Goal: Answer question/provide support

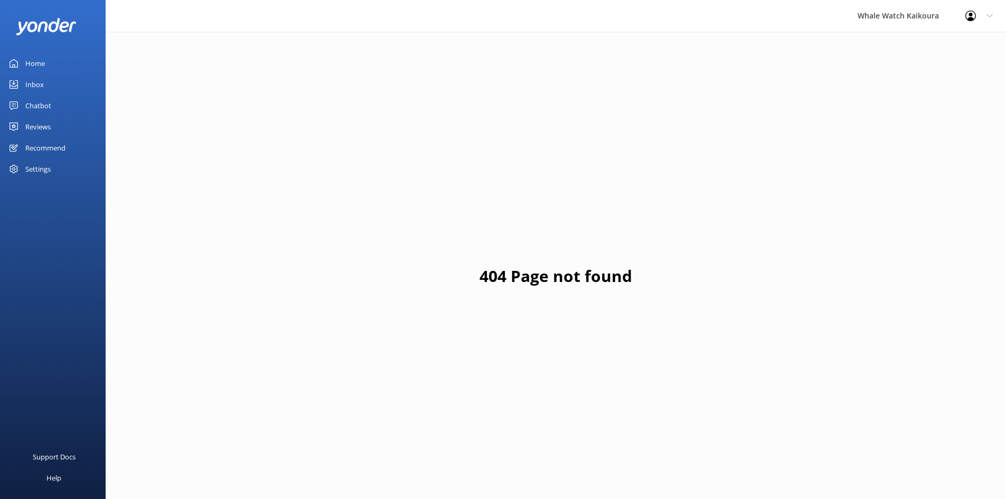
click at [16, 84] on icon at bounding box center [14, 84] width 8 height 8
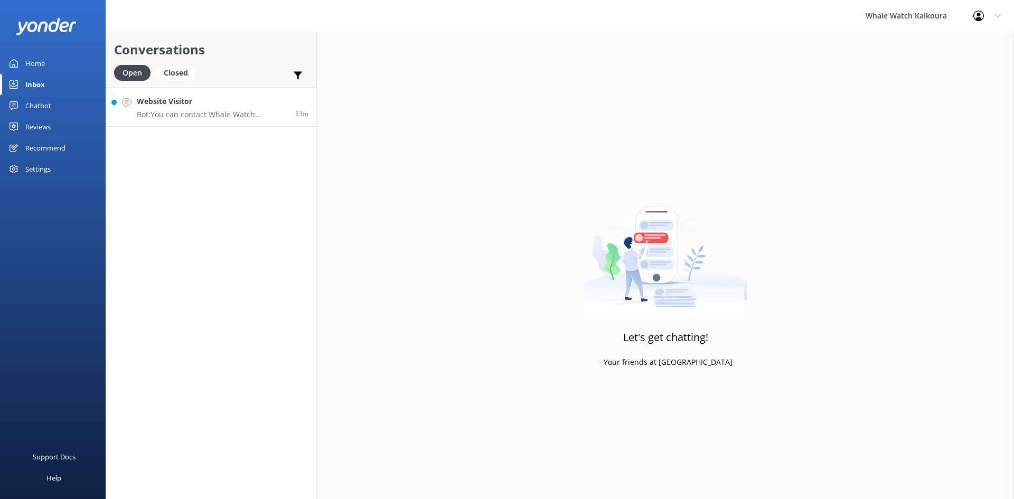
click at [153, 109] on div "Website Visitor Bot: You can contact Whale Watch Kaikoura at [PHONE_NUMBER] or …" at bounding box center [212, 107] width 151 height 23
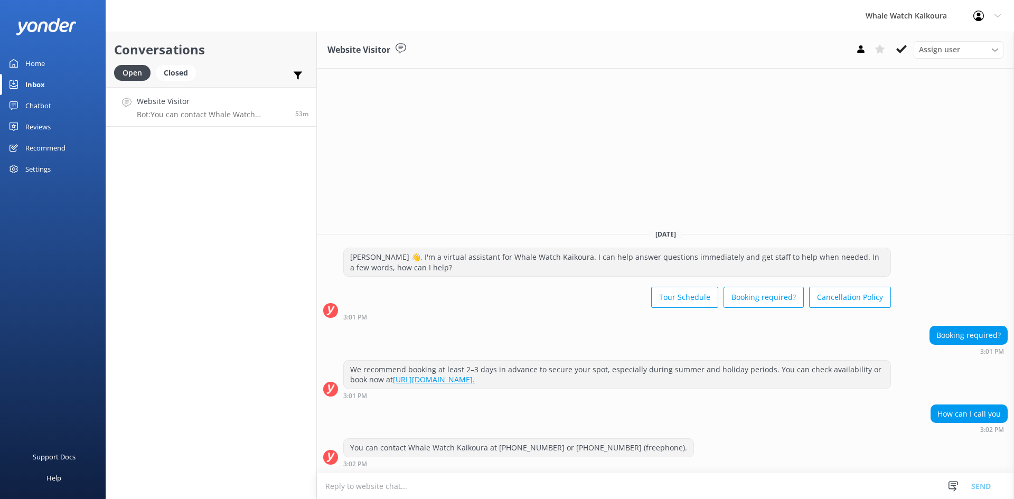
click at [210, 113] on p "Bot: You can contact Whale Watch Kaikoura at [PHONE_NUMBER] or [PHONE_NUMBER] (…" at bounding box center [212, 115] width 151 height 10
click at [996, 48] on icon at bounding box center [995, 50] width 6 height 6
click at [904, 43] on button at bounding box center [901, 49] width 19 height 16
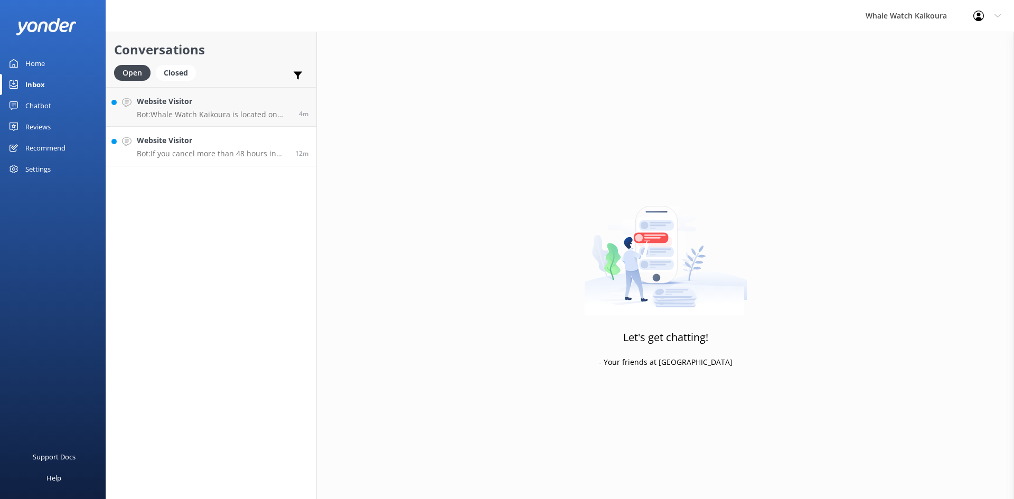
click at [134, 129] on link "Website Visitor Bot: If you cancel more than 48 hours in advance of your tour d…" at bounding box center [211, 147] width 210 height 40
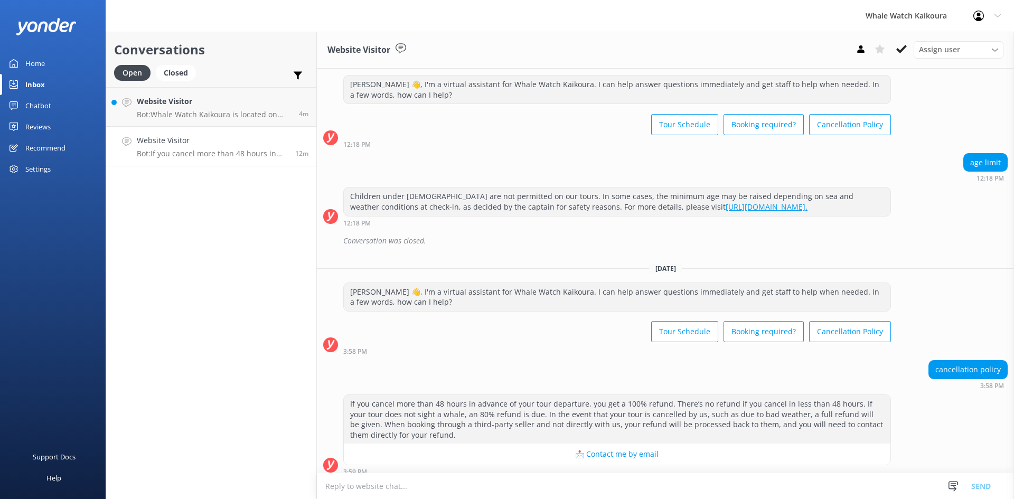
scroll to position [2478, 0]
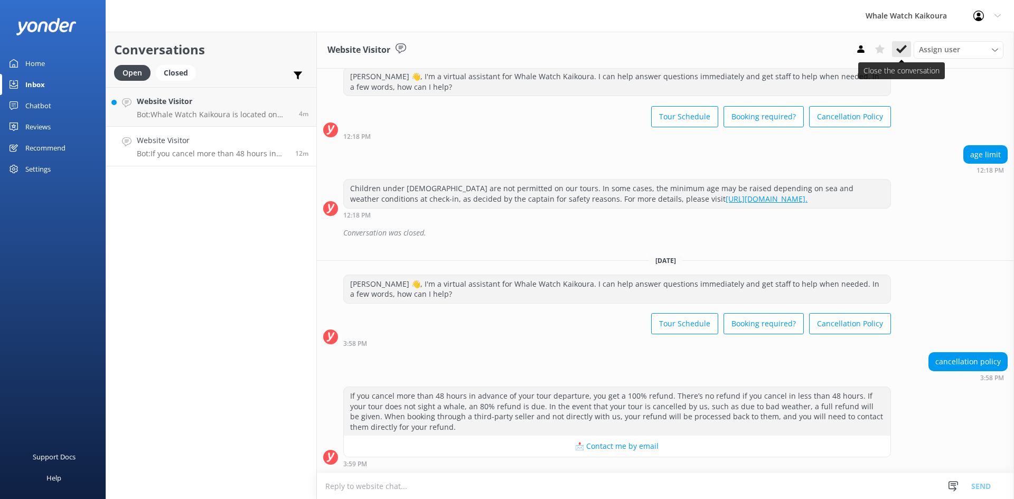
click at [900, 57] on button at bounding box center [901, 49] width 19 height 16
